Goal: Communication & Community: Answer question/provide support

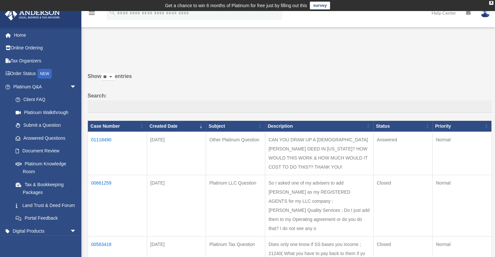
click at [103, 139] on td "01118490" at bounding box center [117, 153] width 59 height 43
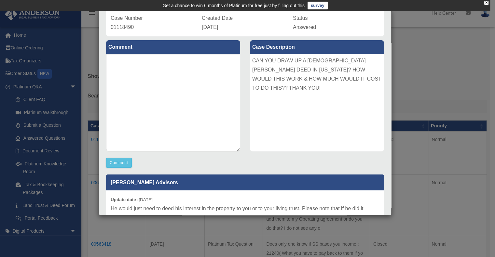
scroll to position [35, 0]
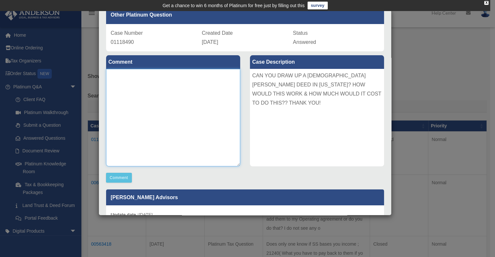
click at [117, 75] on textarea at bounding box center [173, 118] width 134 height 98
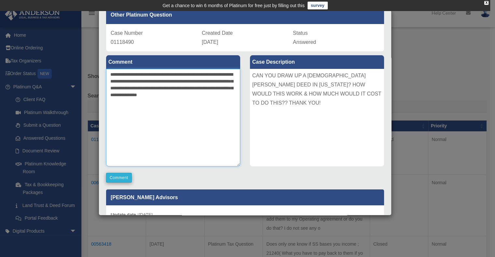
type textarea "**********"
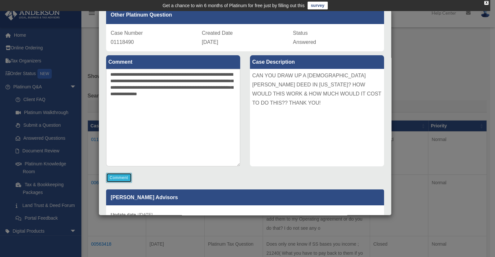
click at [119, 177] on button "Comment" at bounding box center [119, 178] width 26 height 10
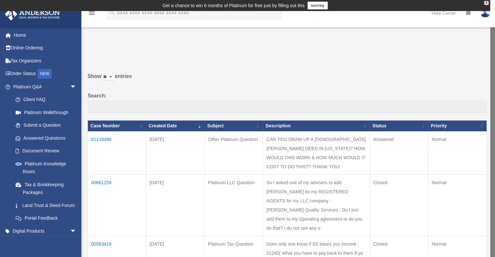
click at [103, 139] on td "01118490" at bounding box center [117, 153] width 58 height 43
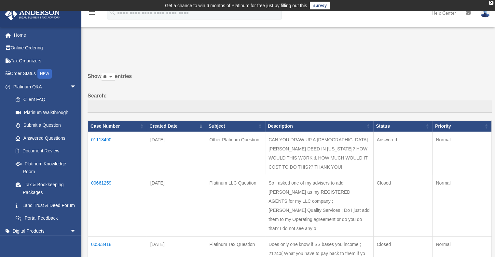
click at [102, 139] on td "01118490" at bounding box center [117, 153] width 59 height 43
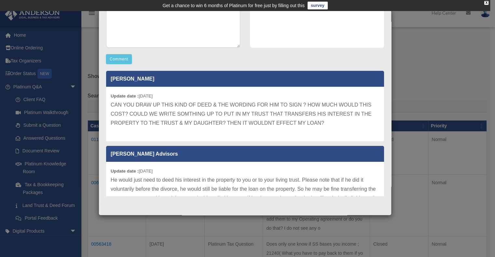
scroll to position [0, 0]
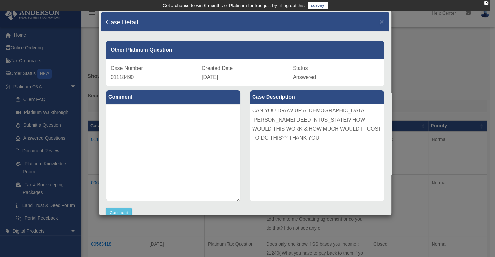
click at [411, 32] on div "Case Detail × Other Platinum Question Case Number 01118490 Created Date Septemb…" at bounding box center [247, 128] width 495 height 257
